Goal: Task Accomplishment & Management: Complete application form

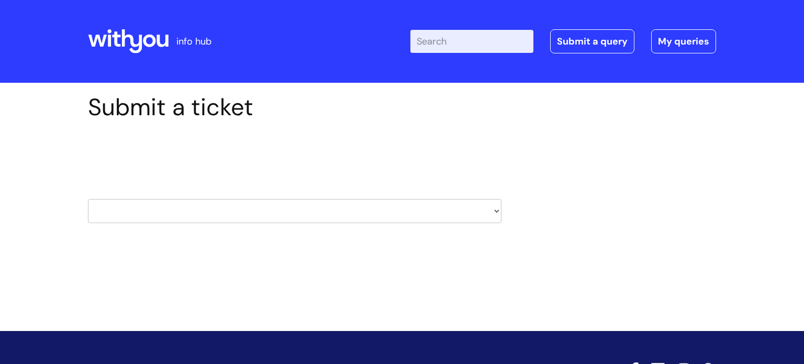
click at [497, 210] on select "HR / People IT and Support Clinical Drug Alerts Finance Accounts Data Support T…" at bounding box center [295, 211] width 414 height 24
select select "it_and_support"
click at [88, 199] on select "HR / People IT and Support Clinical Drug Alerts Finance Accounts Data Support T…" at bounding box center [295, 211] width 414 height 24
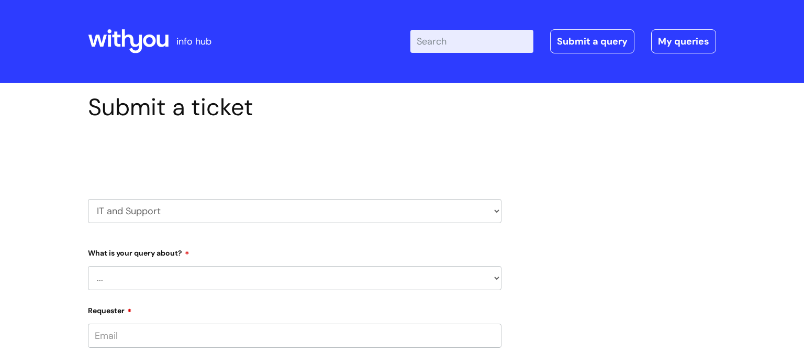
click at [496, 277] on select "... Mobile Phone Reset & MFA Accounts, Starters and Leavers IT Hardware issue I…" at bounding box center [295, 278] width 414 height 24
select select "Something Else"
click at [88, 266] on select "... Mobile Phone Reset & MFA Accounts, Starters and Leavers IT Hardware issue I…" at bounding box center [295, 278] width 414 height 24
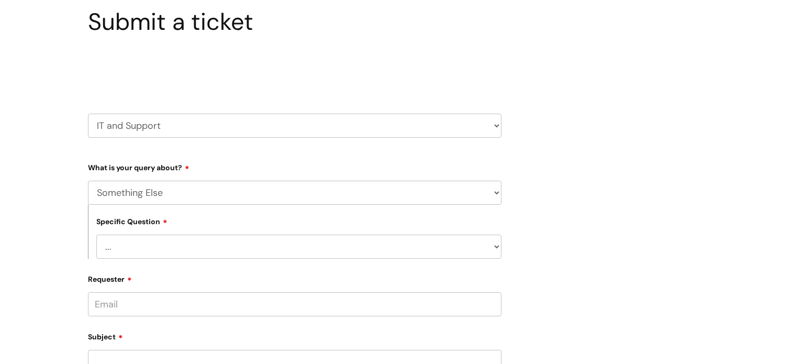
scroll to position [90, 0]
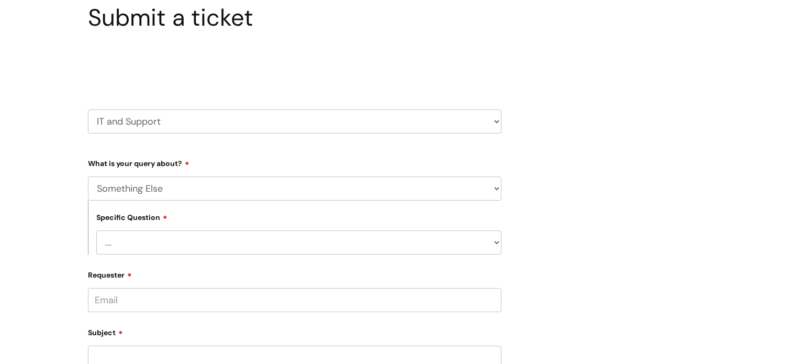
click at [498, 243] on select "... My problem is not listed" at bounding box center [298, 242] width 405 height 24
select select "My problem is not listed"
click at [96, 230] on select "... My problem is not listed" at bounding box center [298, 242] width 405 height 24
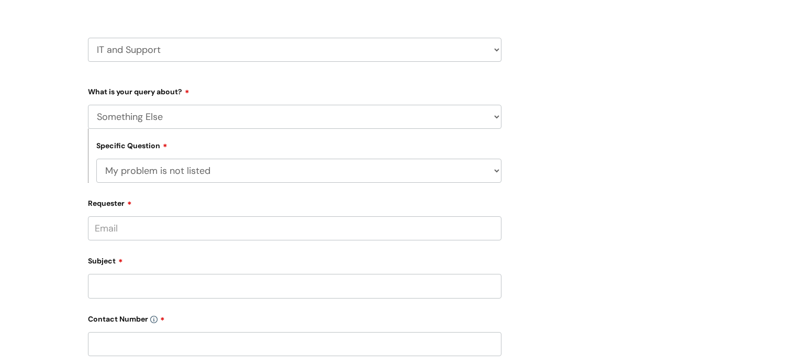
scroll to position [161, 0]
click at [346, 228] on input "Requester" at bounding box center [295, 228] width 414 height 24
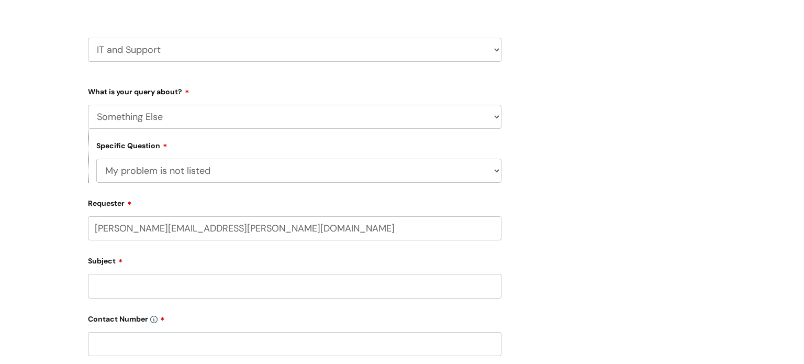
type input "James.Simons@wearewithyou.org.uk"
click at [297, 284] on input "Subject" at bounding box center [295, 286] width 414 height 24
paste input "Hi i am having some difficulty signing in to itrent , i received an email from …"
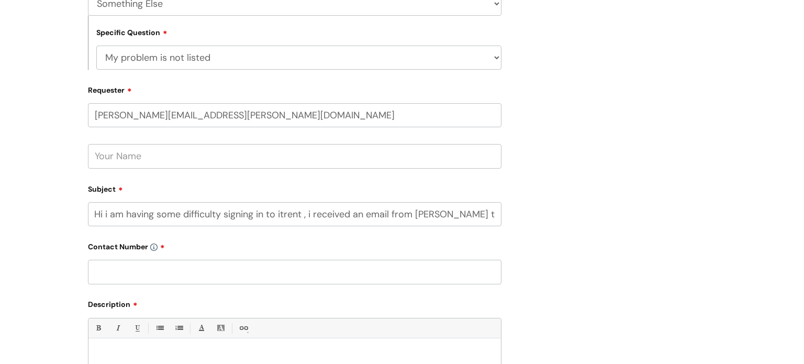
scroll to position [0, 0]
type input "H"
type input "i trent"
click at [364, 274] on input "text" at bounding box center [295, 272] width 414 height 24
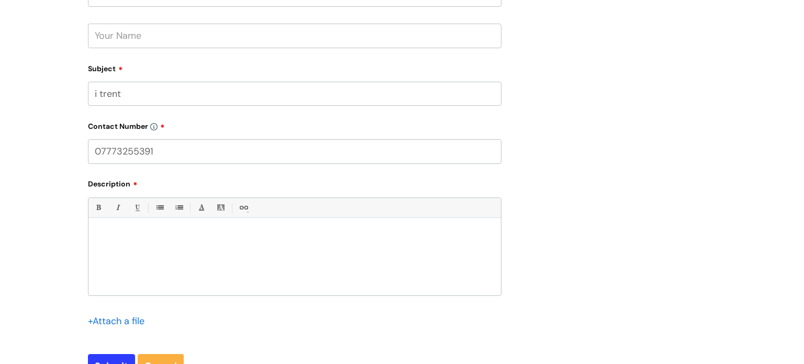
scroll to position [396, 0]
type input "07773255391"
click at [118, 240] on div at bounding box center [294, 257] width 412 height 72
paste div
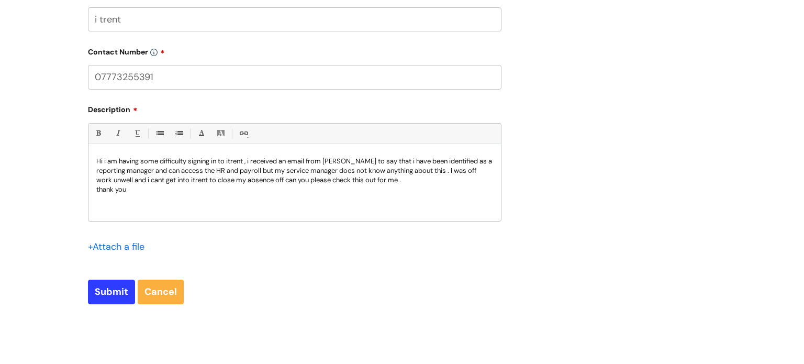
scroll to position [480, 0]
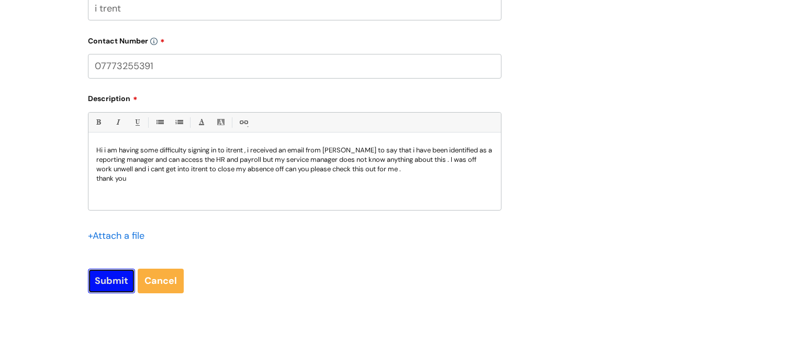
click at [109, 277] on input "Submit" at bounding box center [111, 281] width 47 height 24
type input "Please Wait..."
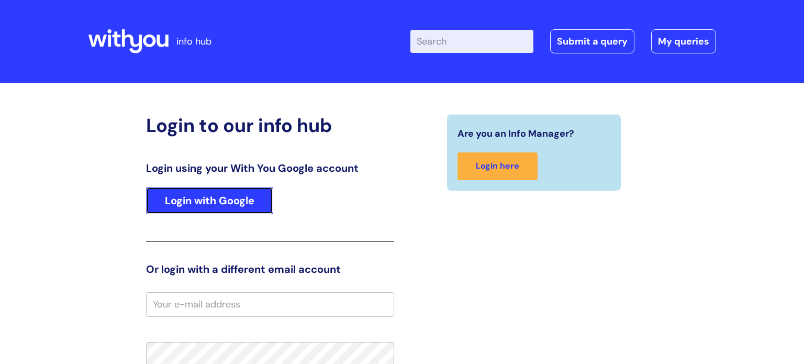
click at [219, 202] on link "Login with Google" at bounding box center [209, 200] width 127 height 27
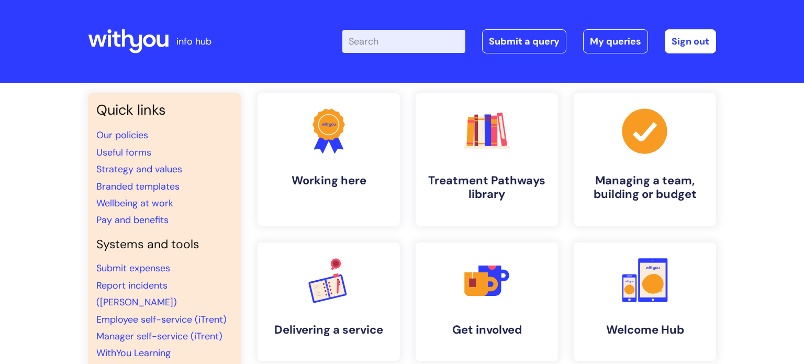
click at [451, 39] on input "Enter your search term here..." at bounding box center [403, 41] width 123 height 23
click at [370, 41] on input "ees" at bounding box center [403, 41] width 123 height 23
type input "e"
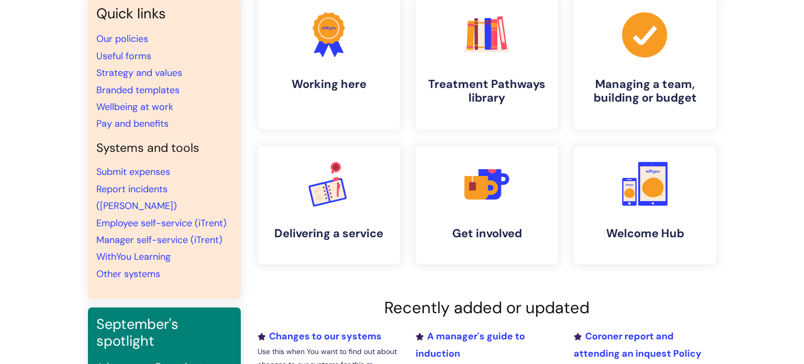
scroll to position [98, 0]
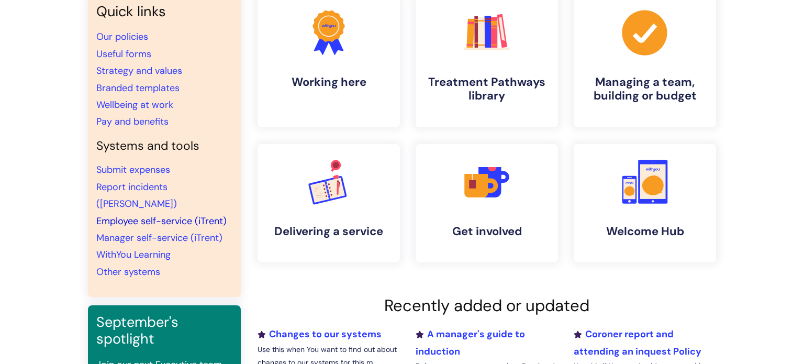
click at [181, 215] on link "Employee self-service (iTrent)" at bounding box center [161, 221] width 130 height 13
